Goal: Information Seeking & Learning: Learn about a topic

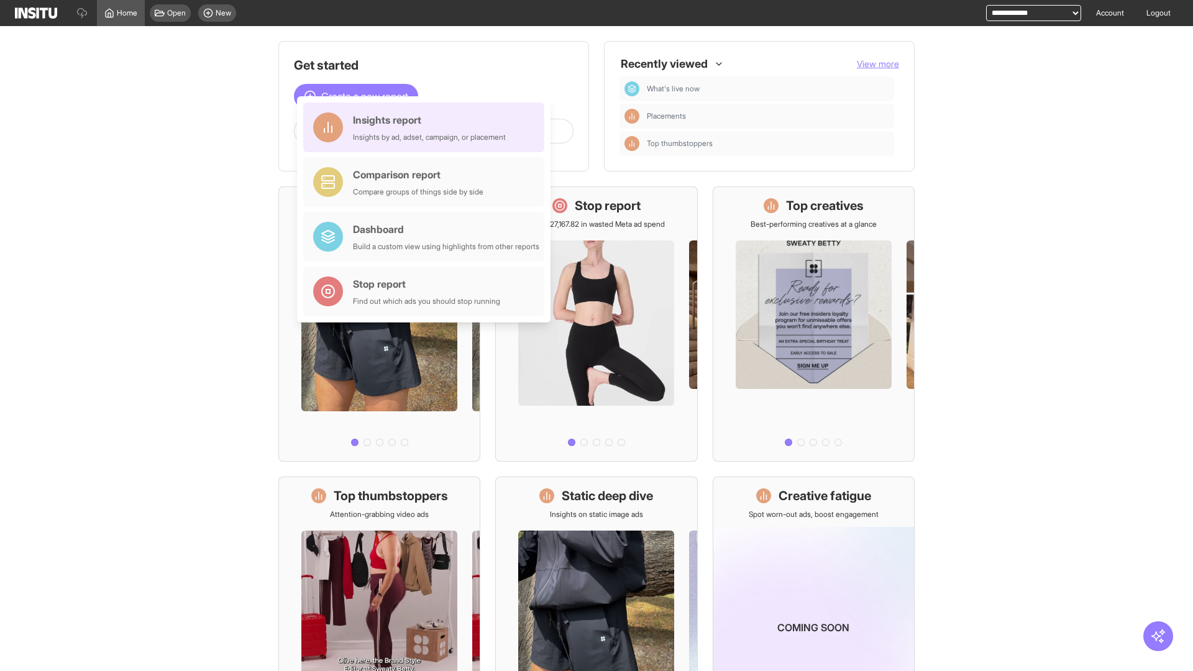
click at [427, 127] on div "Insights report Insights by ad, adset, campaign, or placement" at bounding box center [429, 127] width 153 height 30
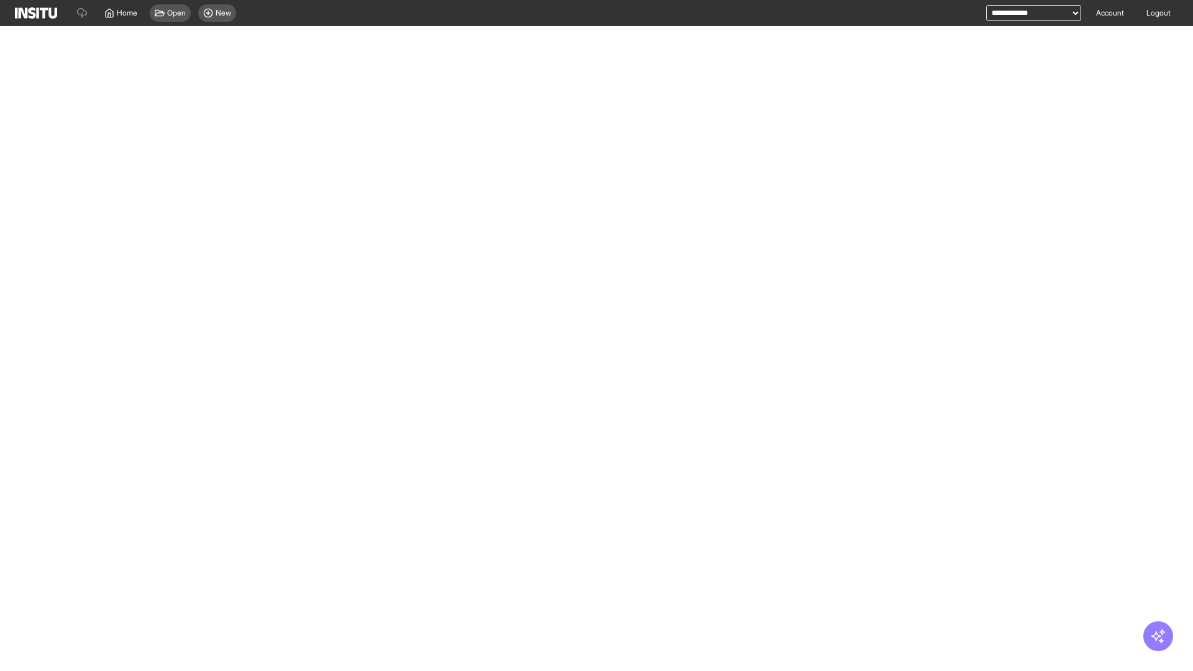
select select "**"
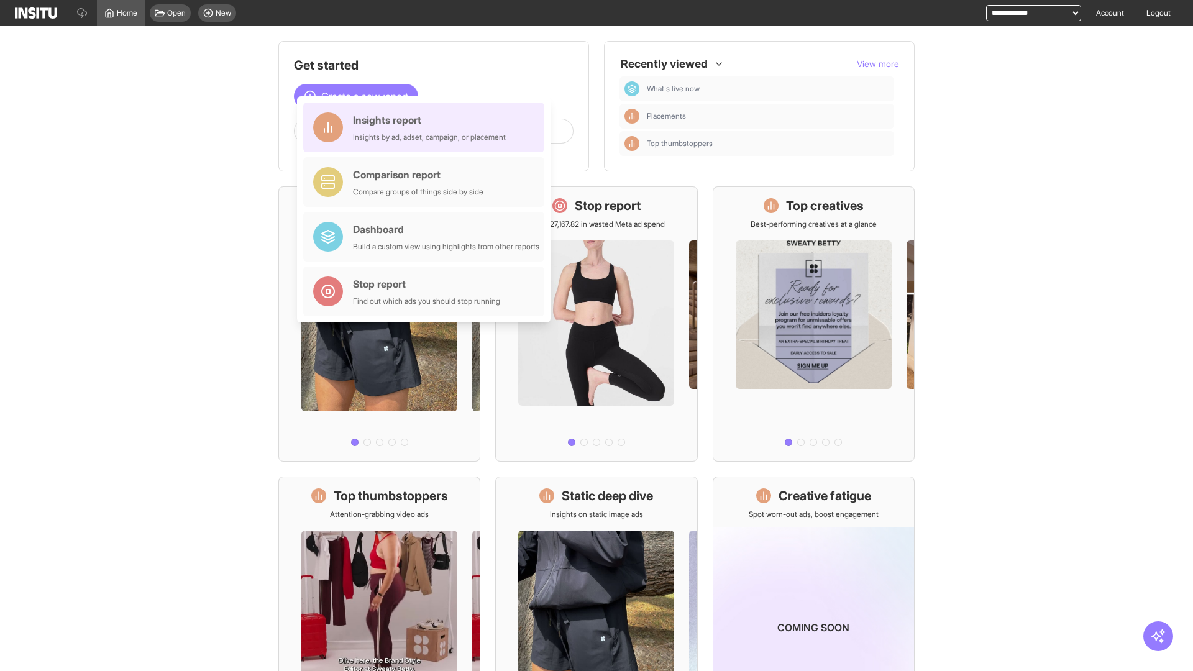
click at [427, 127] on div "Insights report Insights by ad, adset, campaign, or placement" at bounding box center [429, 127] width 153 height 30
